Goal: Information Seeking & Learning: Learn about a topic

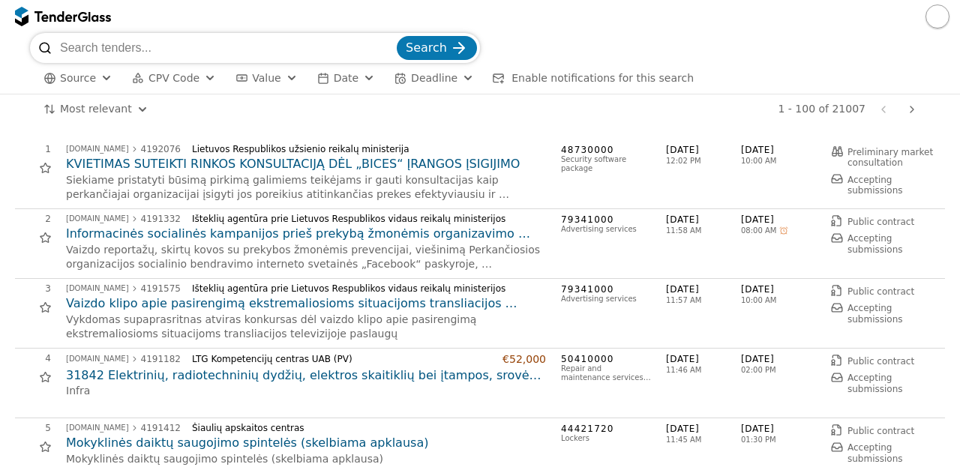
click at [177, 79] on span "CPV Code" at bounding box center [174, 78] width 51 height 12
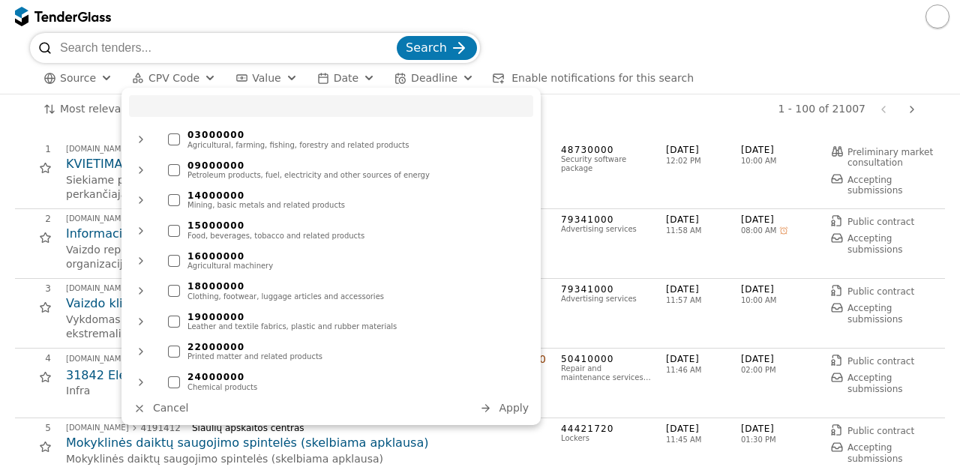
click at [236, 100] on input "search" at bounding box center [331, 106] width 404 height 22
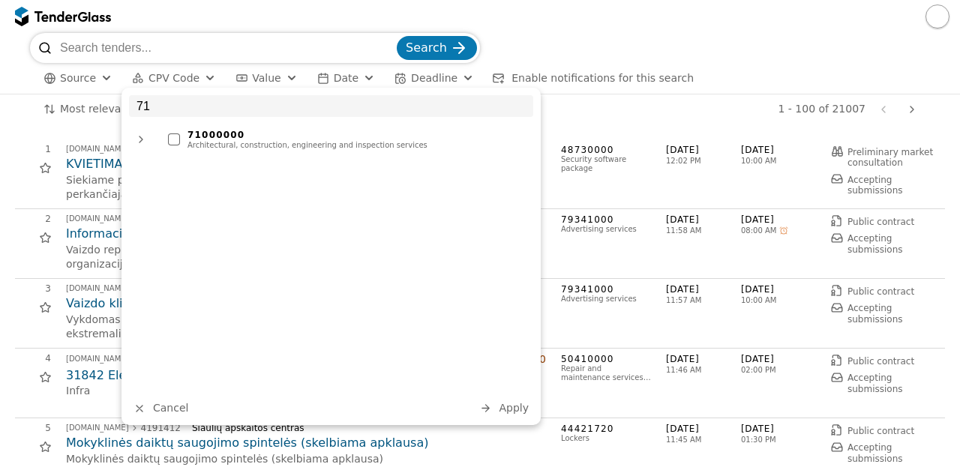
type input "71"
click at [245, 134] on div "71000000" at bounding box center [357, 135] width 338 height 11
click at [509, 403] on span "Apply" at bounding box center [514, 408] width 30 height 12
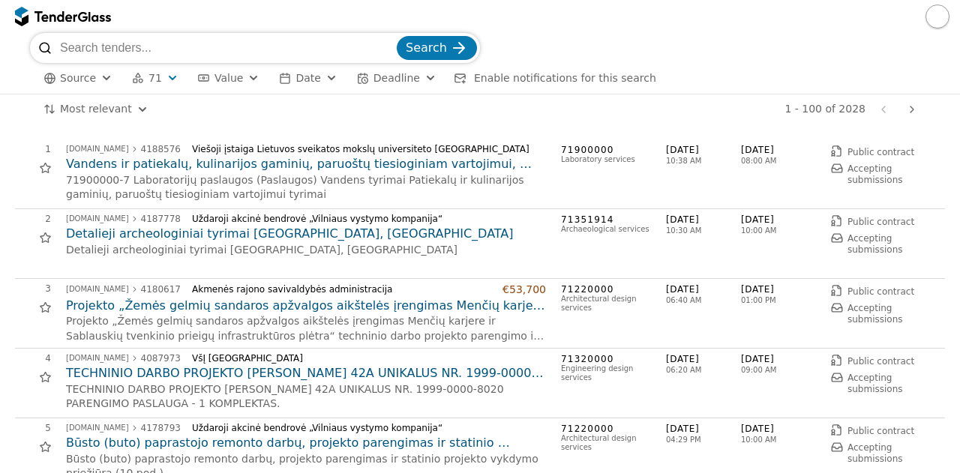
click at [0, 281] on div "# Opportunity Published Deadline 1 viesiejipirkimai.lt 4188576 Viešoji įstaiga …" at bounding box center [480, 299] width 960 height 349
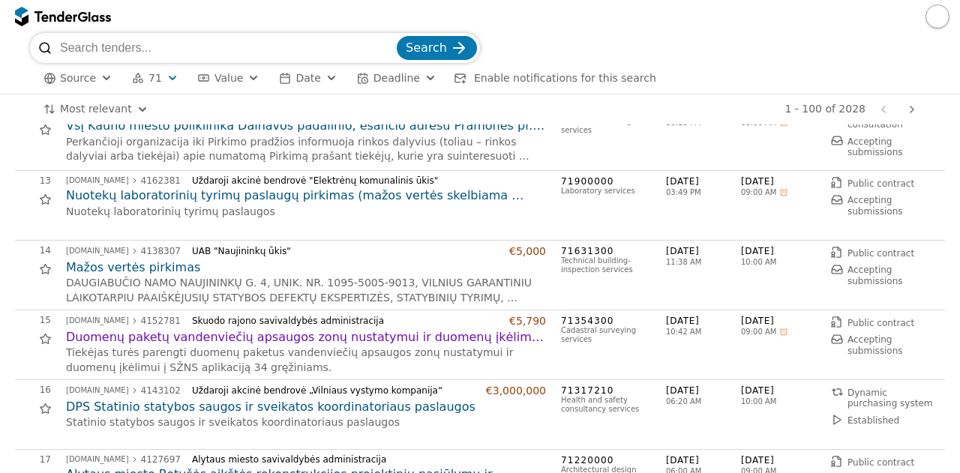
scroll to position [814, 0]
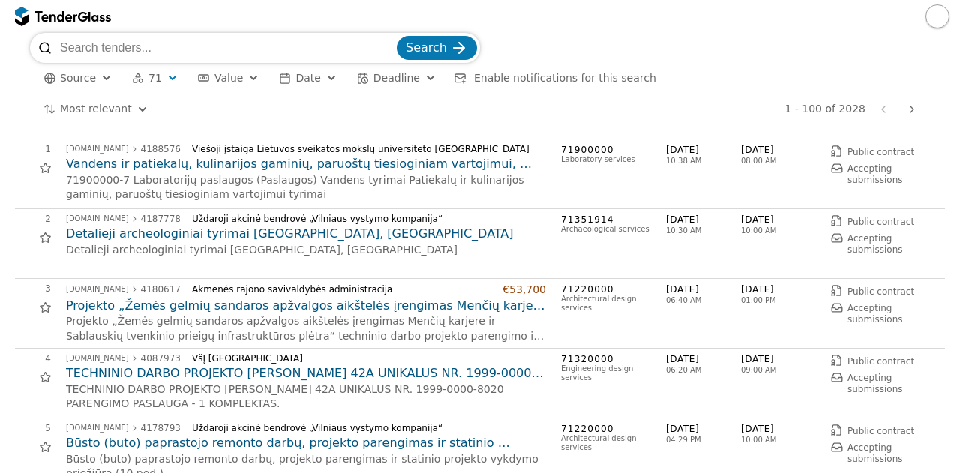
click at [495, 419] on div "5 viesiejipirkimai.lt 4178793 Uždaroji akcinė bendrovė „Vilniaus vystymo kompan…" at bounding box center [480, 454] width 930 height 70
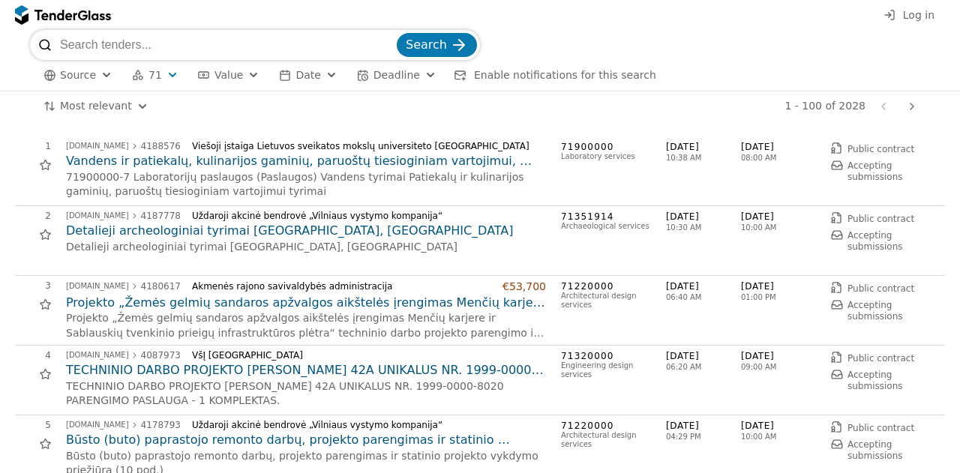
scroll to position [814, 0]
